Goal: Find specific page/section

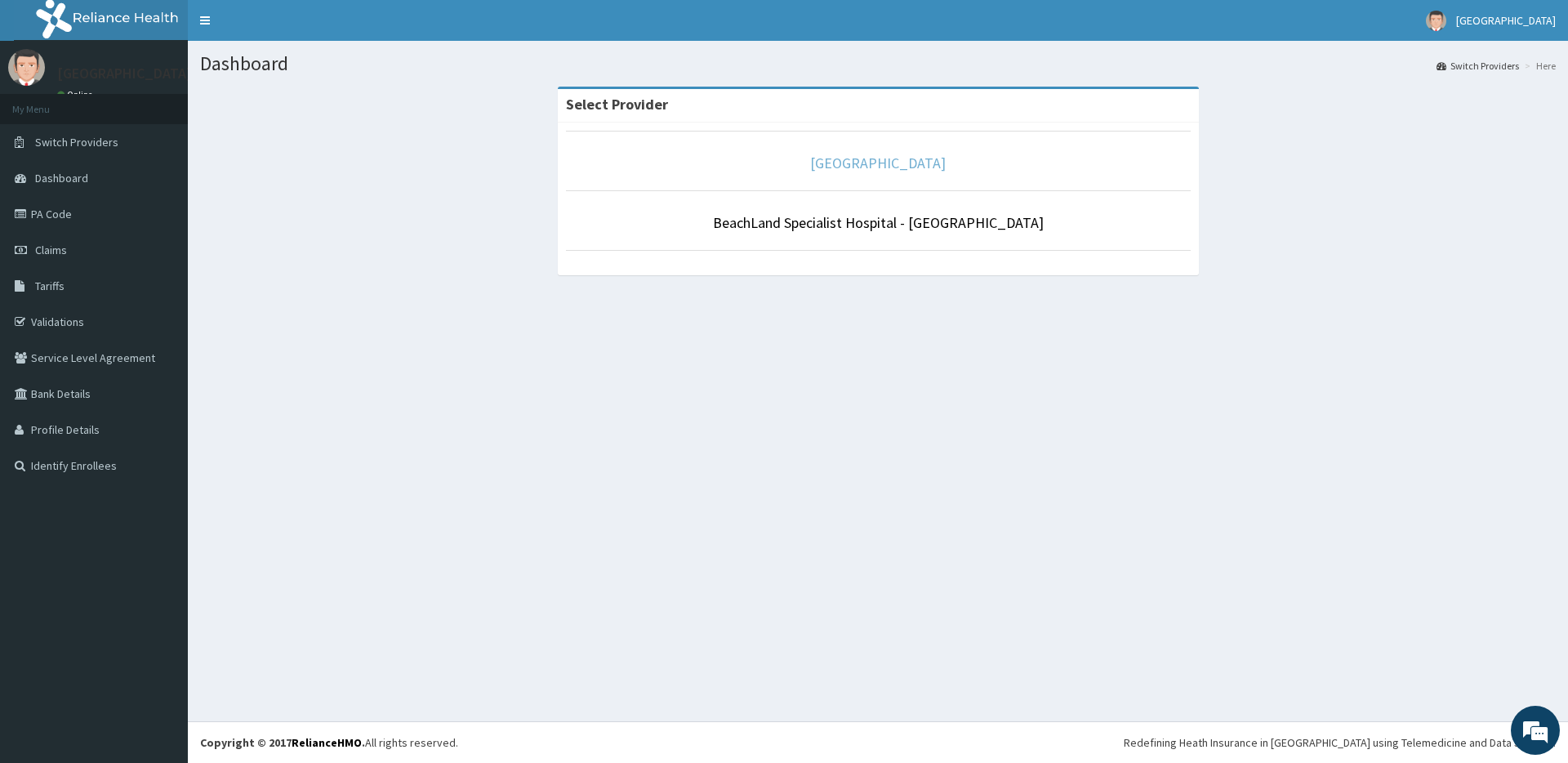
click at [854, 169] on link "[GEOGRAPHIC_DATA]" at bounding box center [878, 163] width 136 height 19
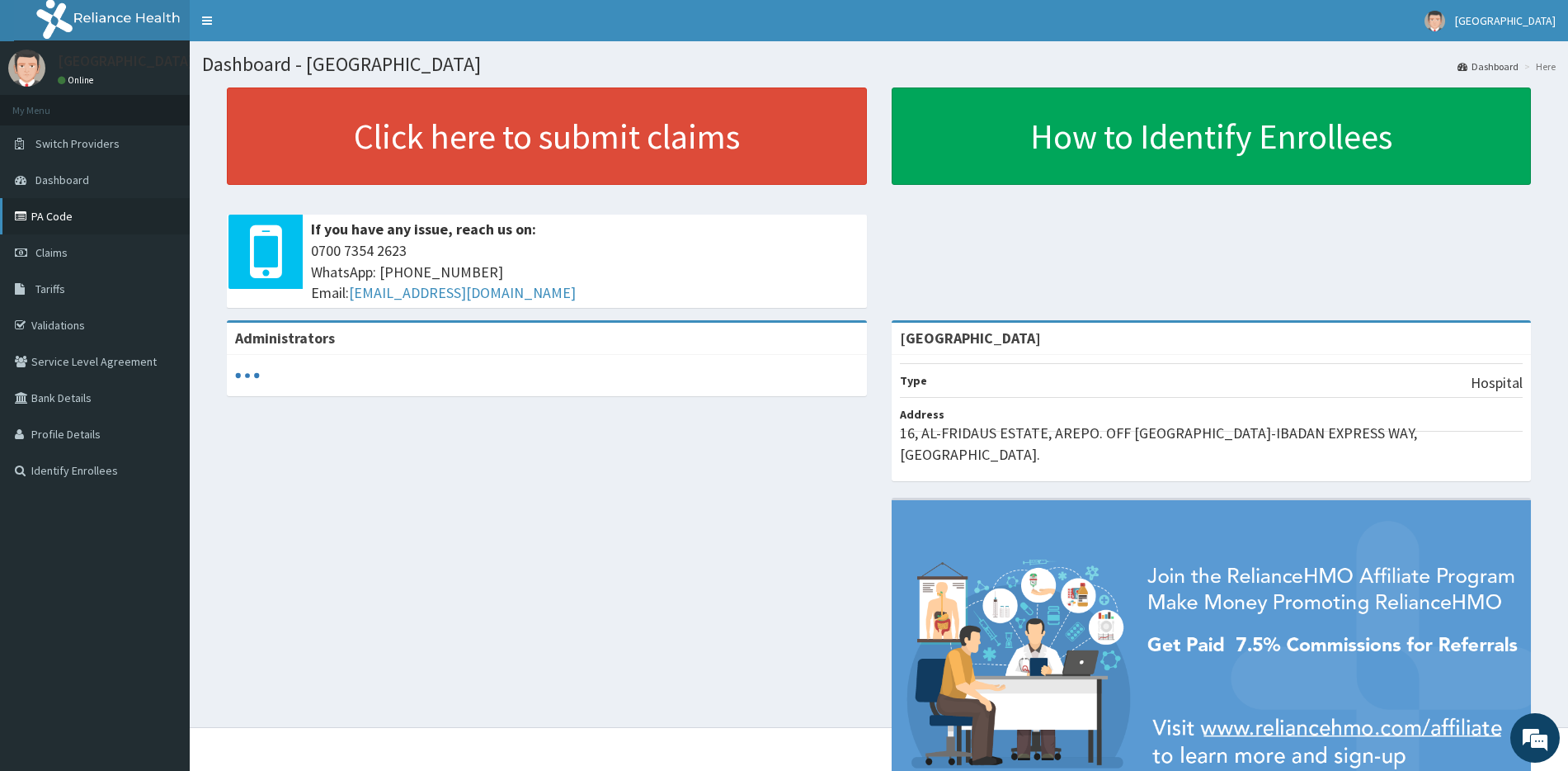
click at [57, 217] on link "PA Code" at bounding box center [94, 216] width 190 height 36
